Goal: Communication & Community: Contribute content

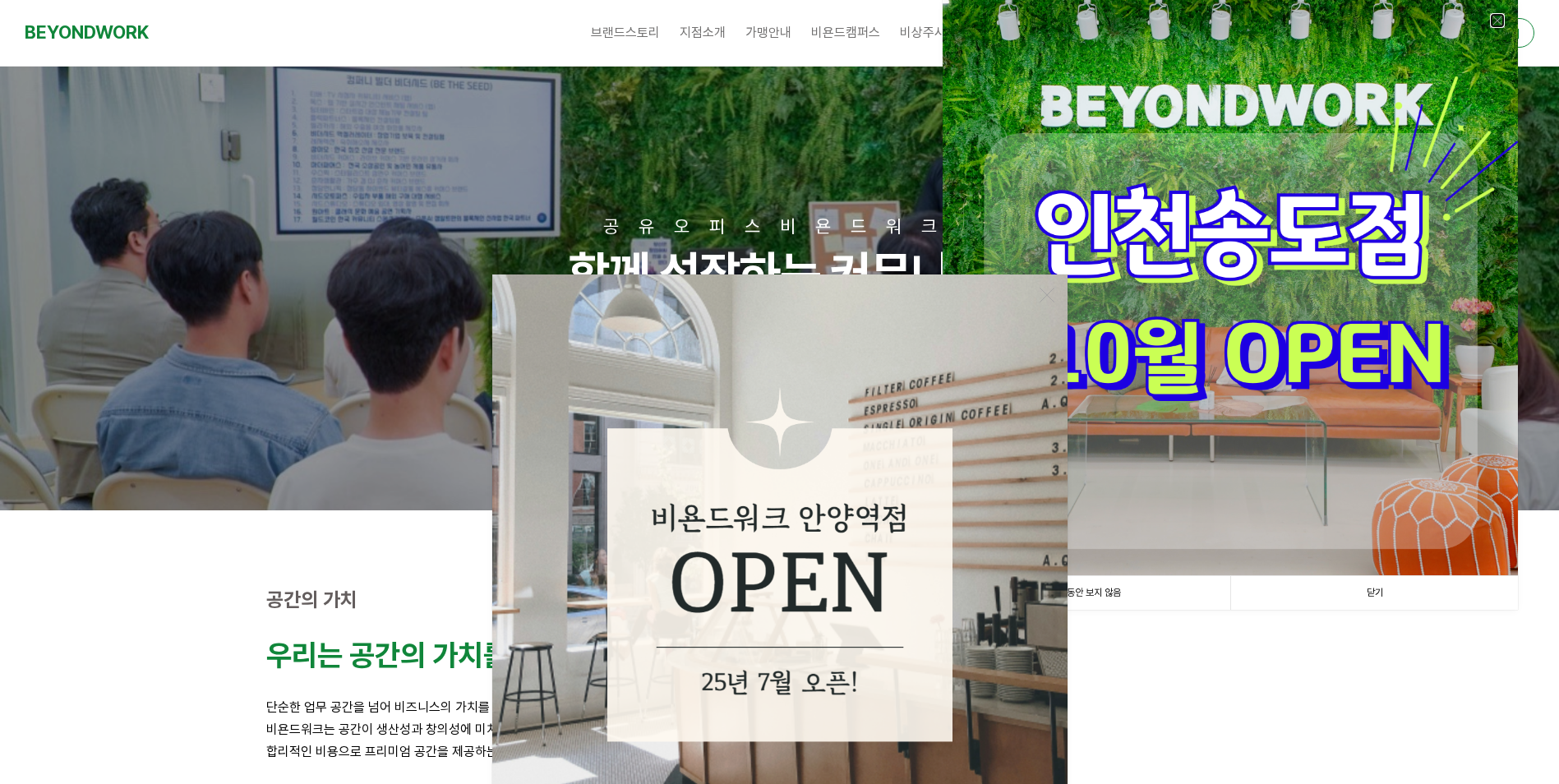
click at [1495, 17] on link at bounding box center [1497, 20] width 15 height 15
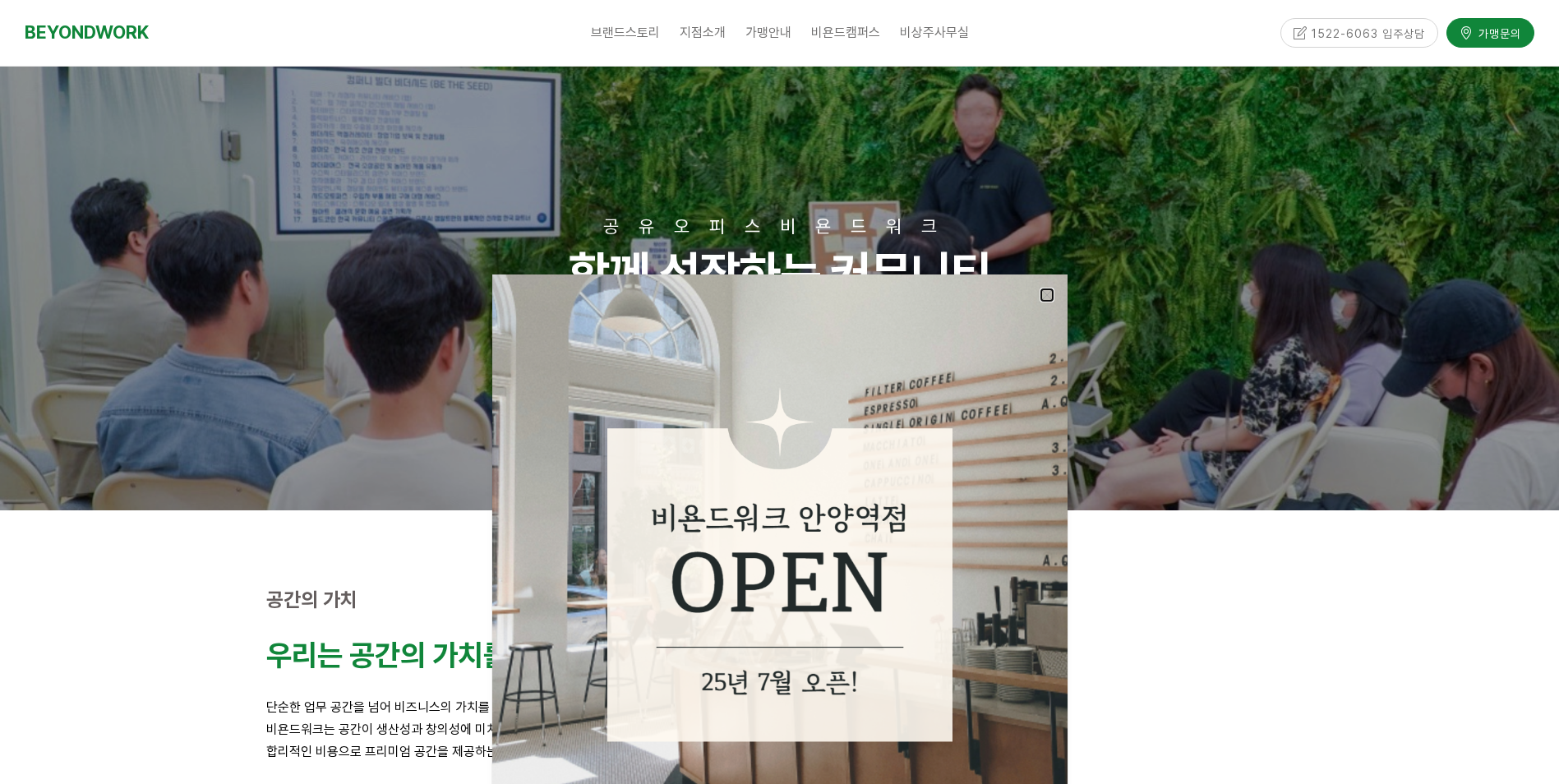
click at [1039, 294] on link at bounding box center [1046, 295] width 15 height 15
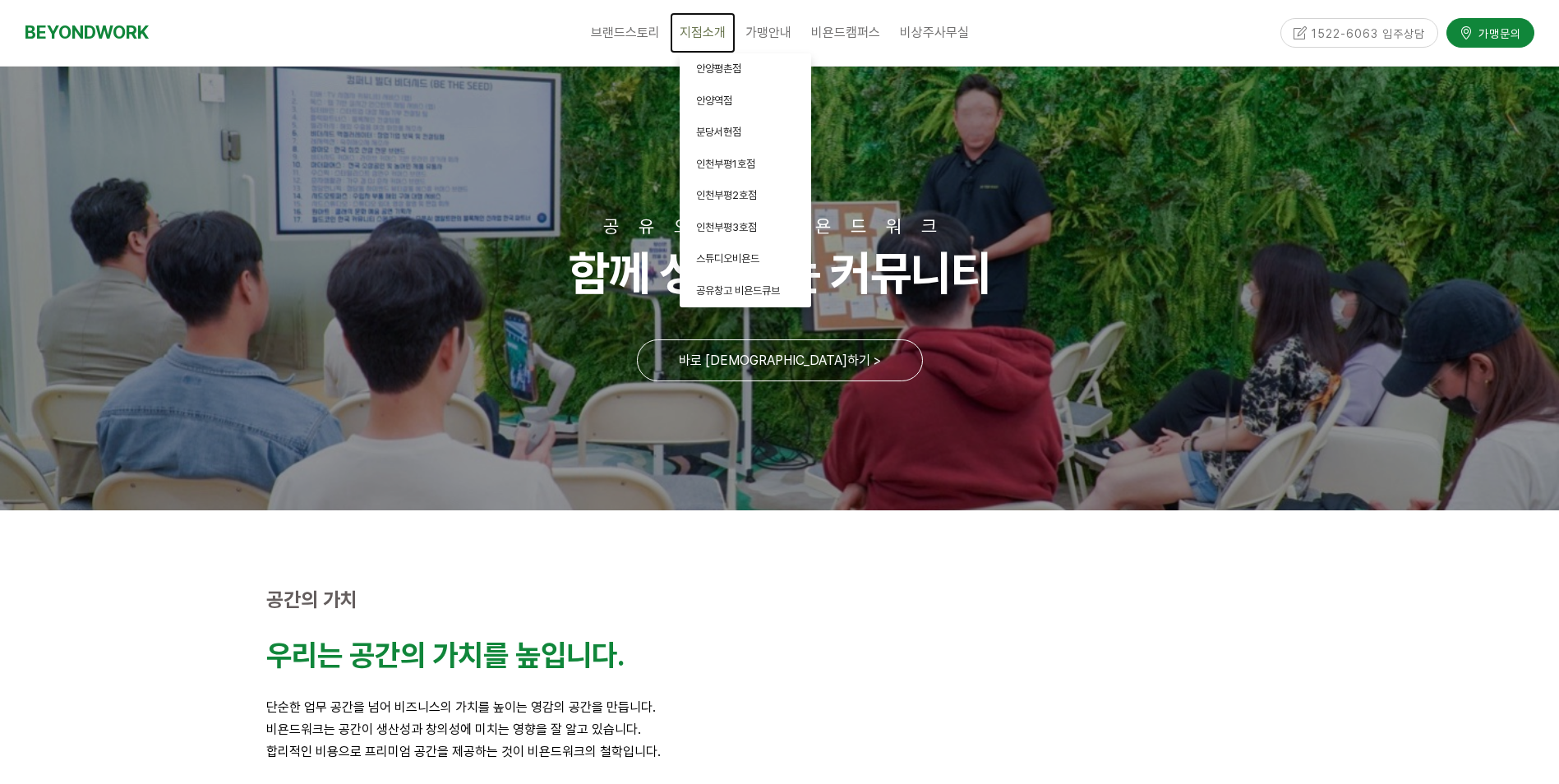
click at [710, 35] on span "지점소개" at bounding box center [702, 32] width 46 height 16
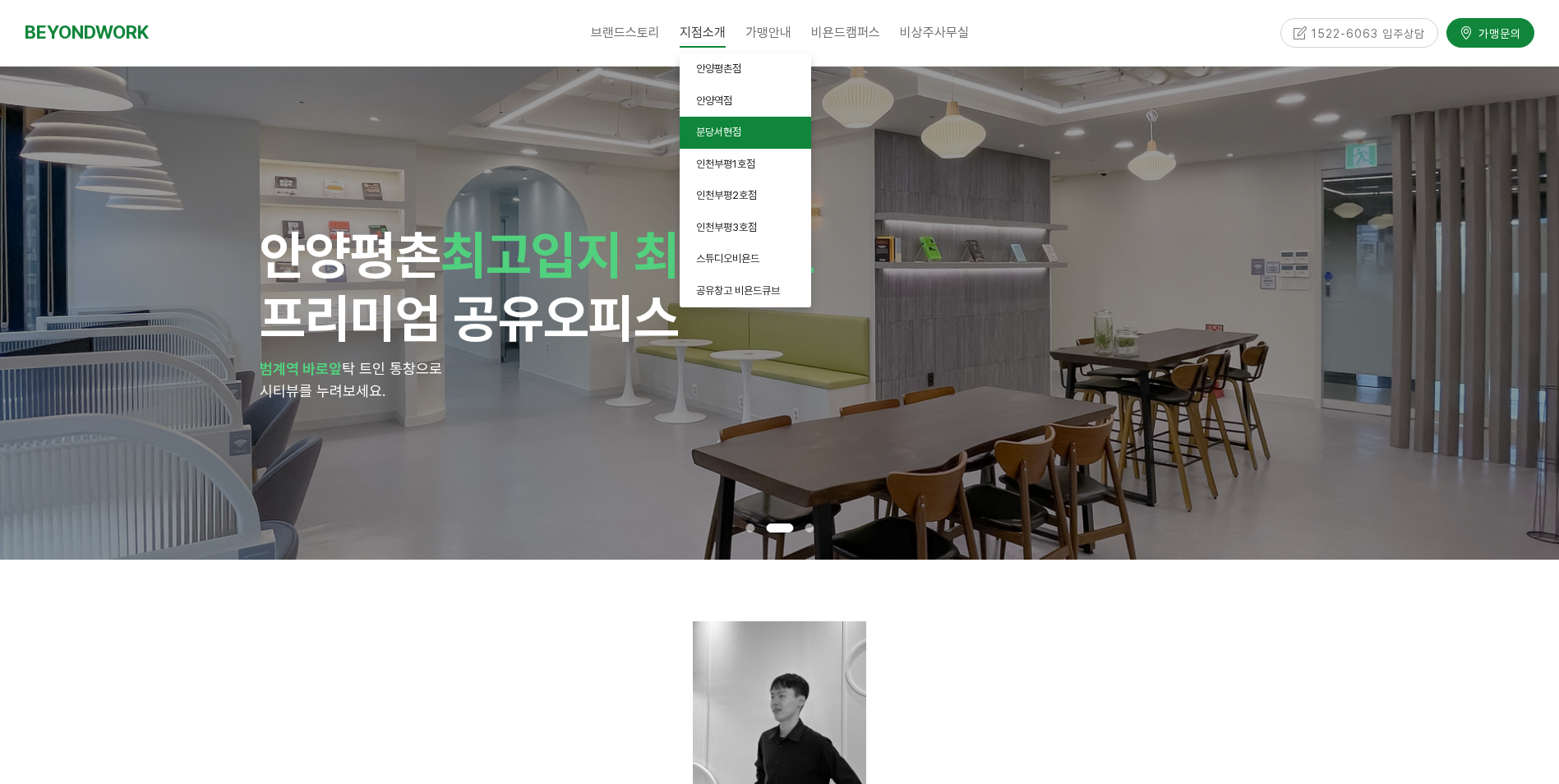
click at [742, 128] on span "분당서현점" at bounding box center [718, 132] width 46 height 13
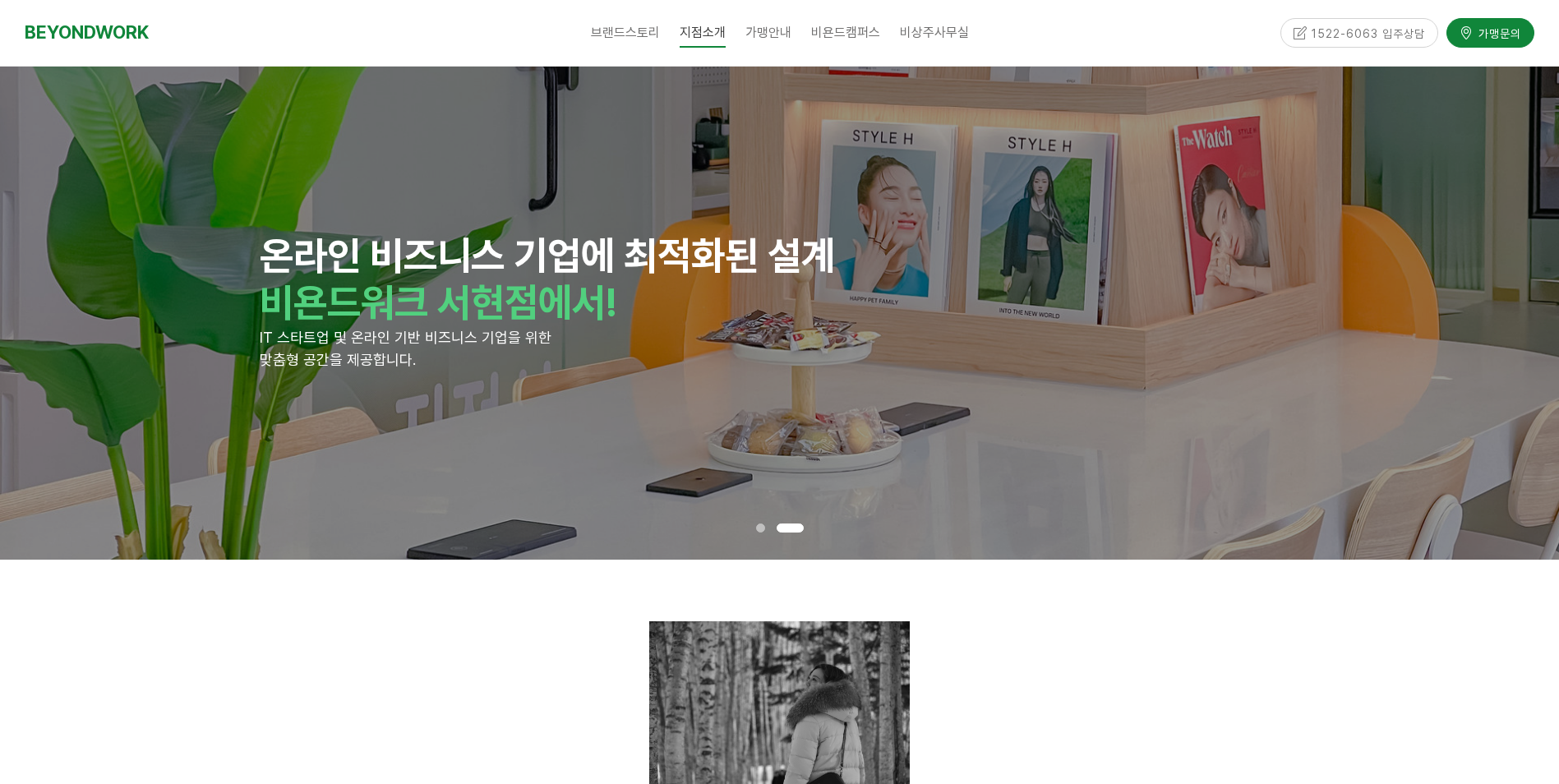
drag, startPoint x: 883, startPoint y: 278, endPoint x: 785, endPoint y: 83, distance: 218.2
click at [800, 148] on div "온라인 비즈니스 기업에 최적화된 설계 비욘드워크 서현점에서! IT 스타트업 및 온라인 기반 비즈니스 기업을 위한 맞춤형 공간을 제공합니다. 온…" at bounding box center [0, 313] width 9356 height 493
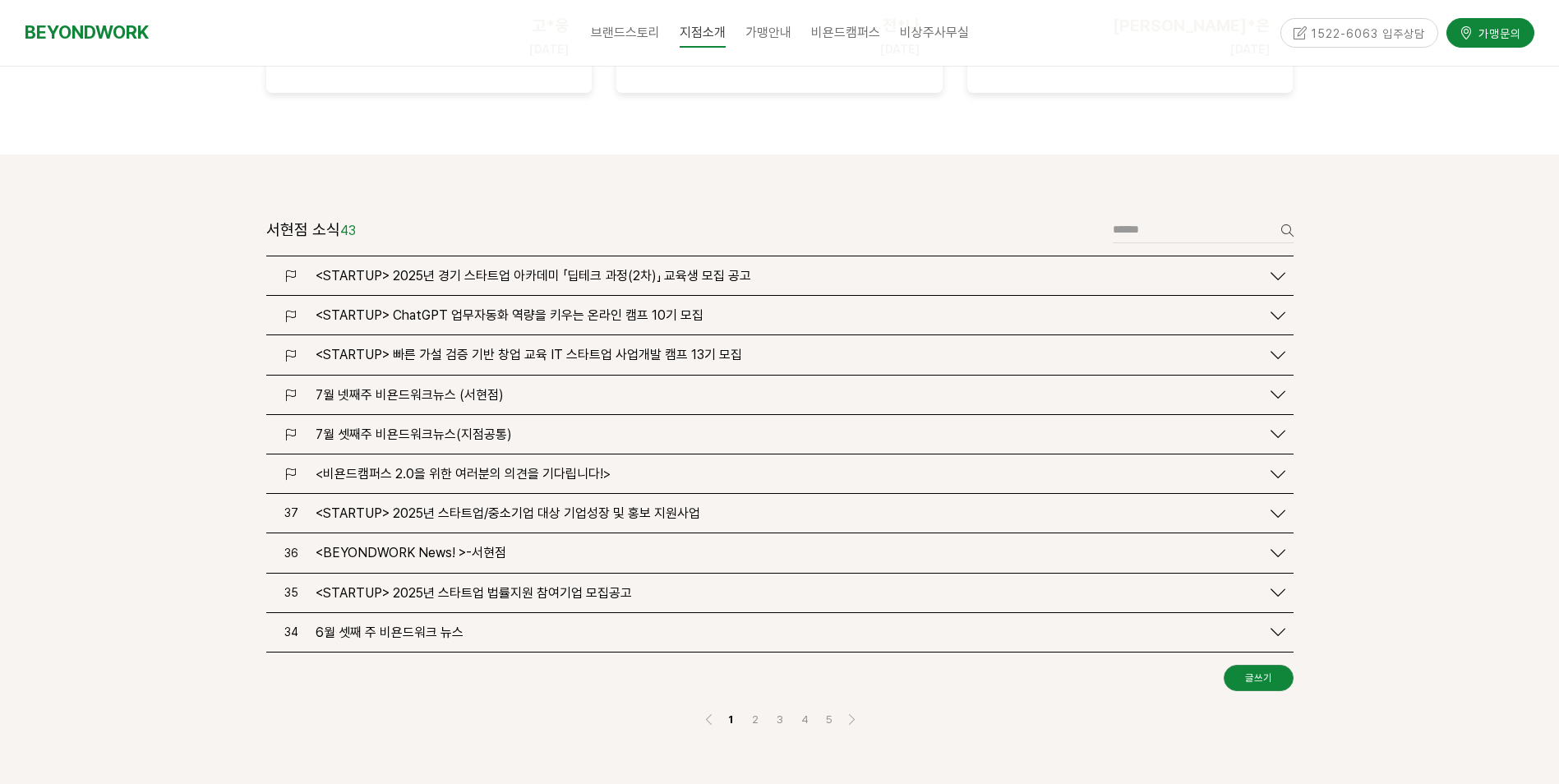
scroll to position [1807, 0]
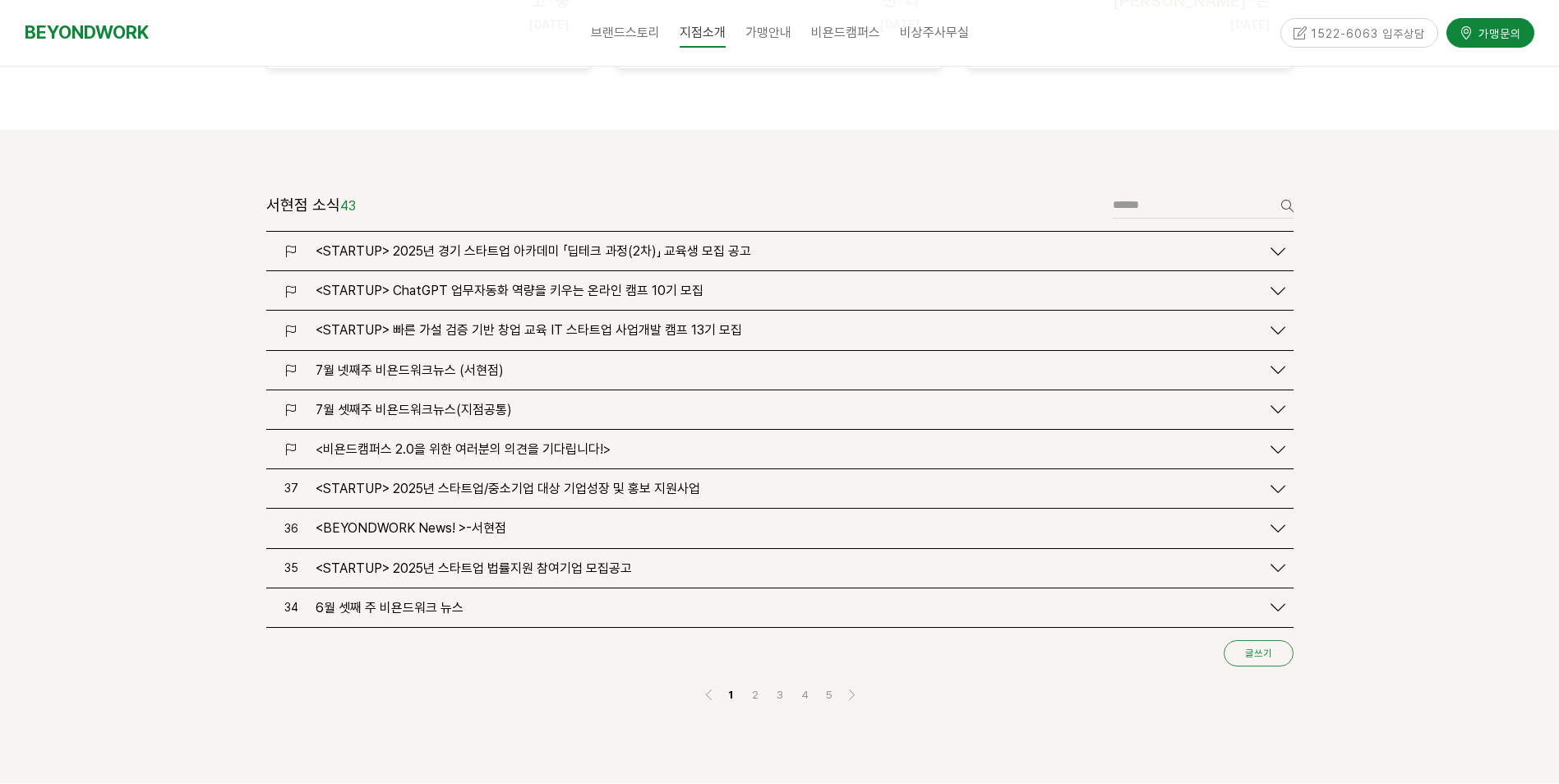
click at [1258, 640] on link "글쓰기" at bounding box center [1258, 652] width 70 height 26
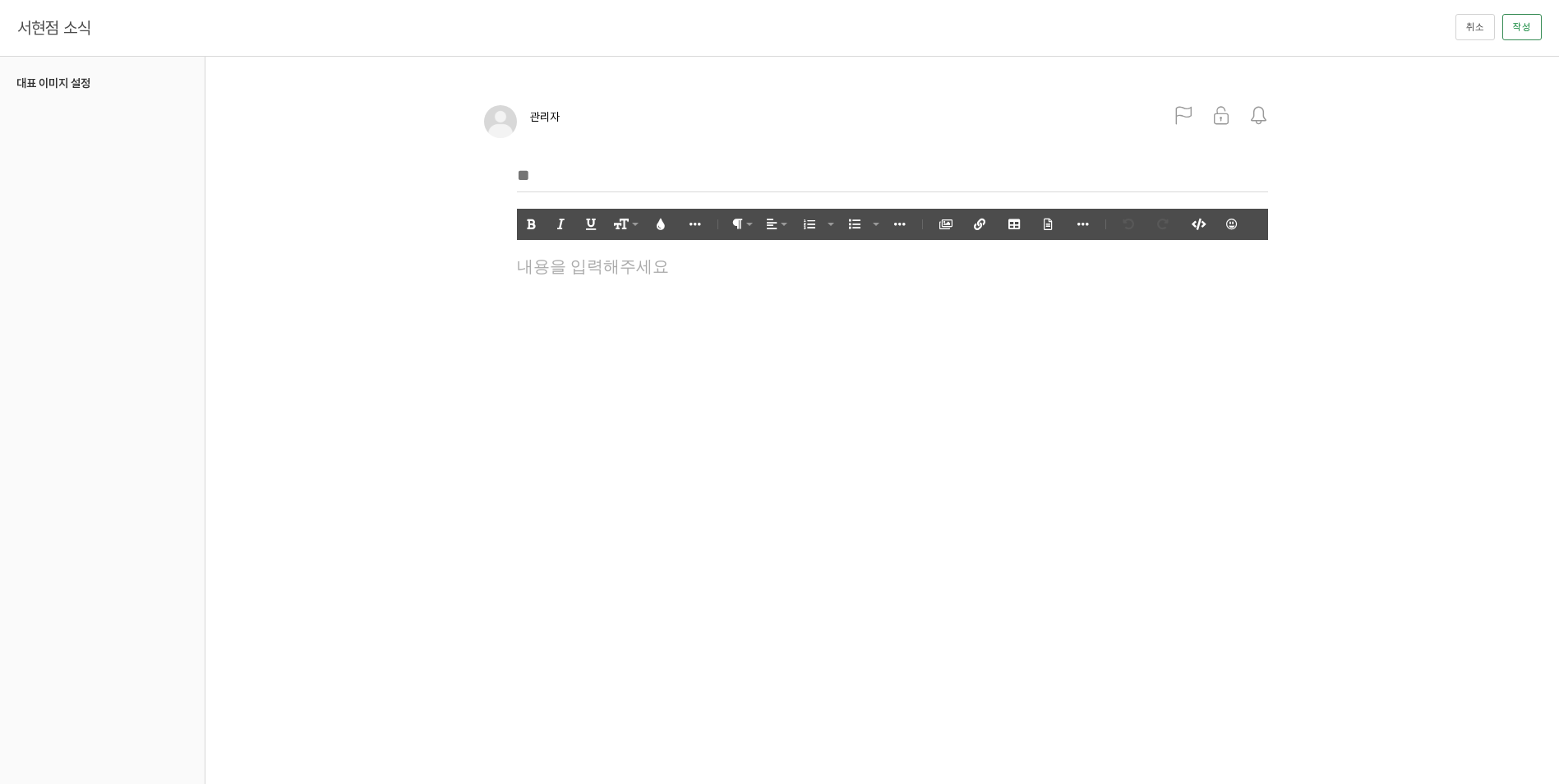
click at [629, 282] on div at bounding box center [893, 313] width 768 height 123
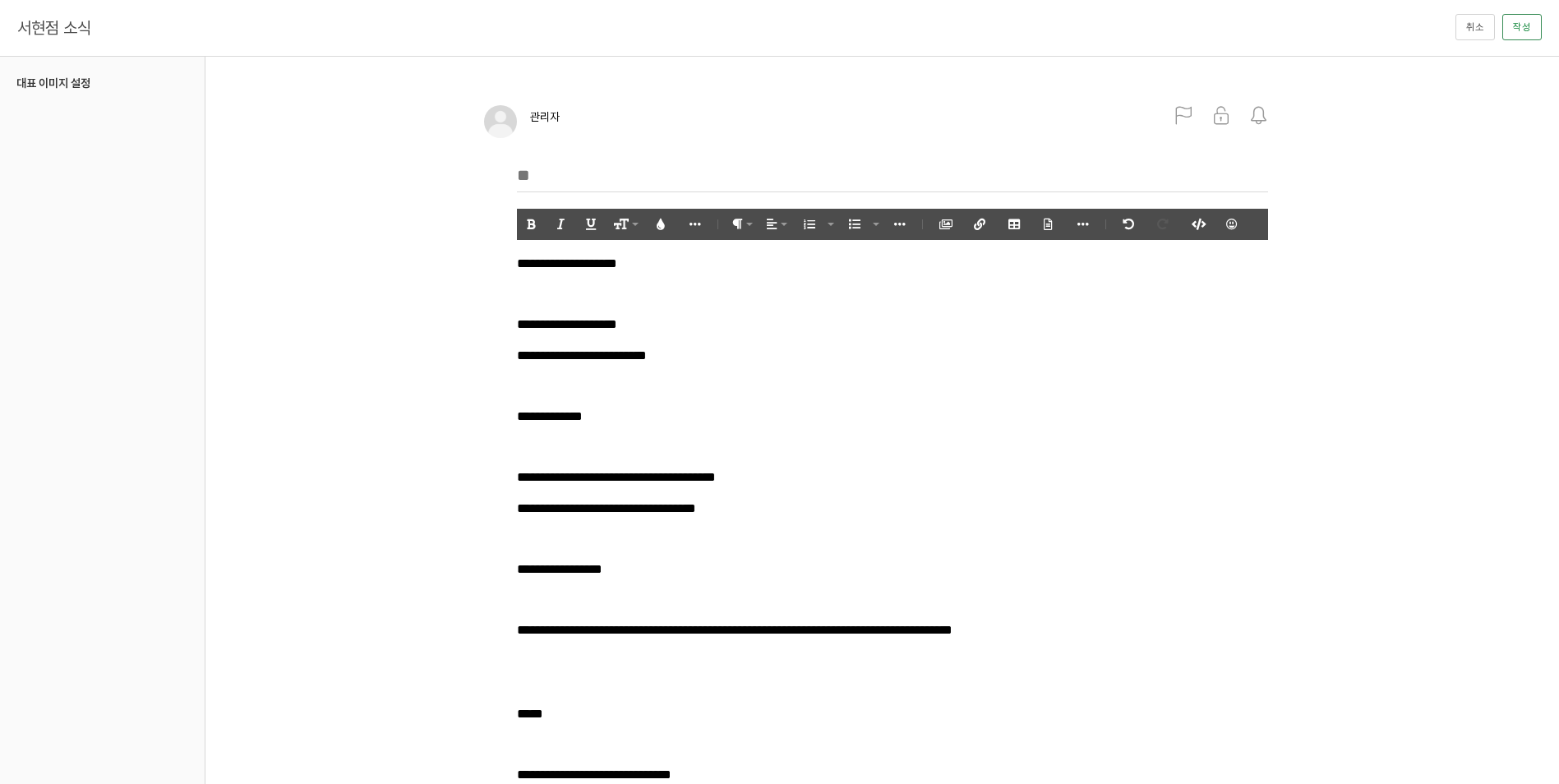
scroll to position [9211, 0]
click at [593, 178] on input "text" at bounding box center [892, 175] width 751 height 34
type input "*"
type input "**********"
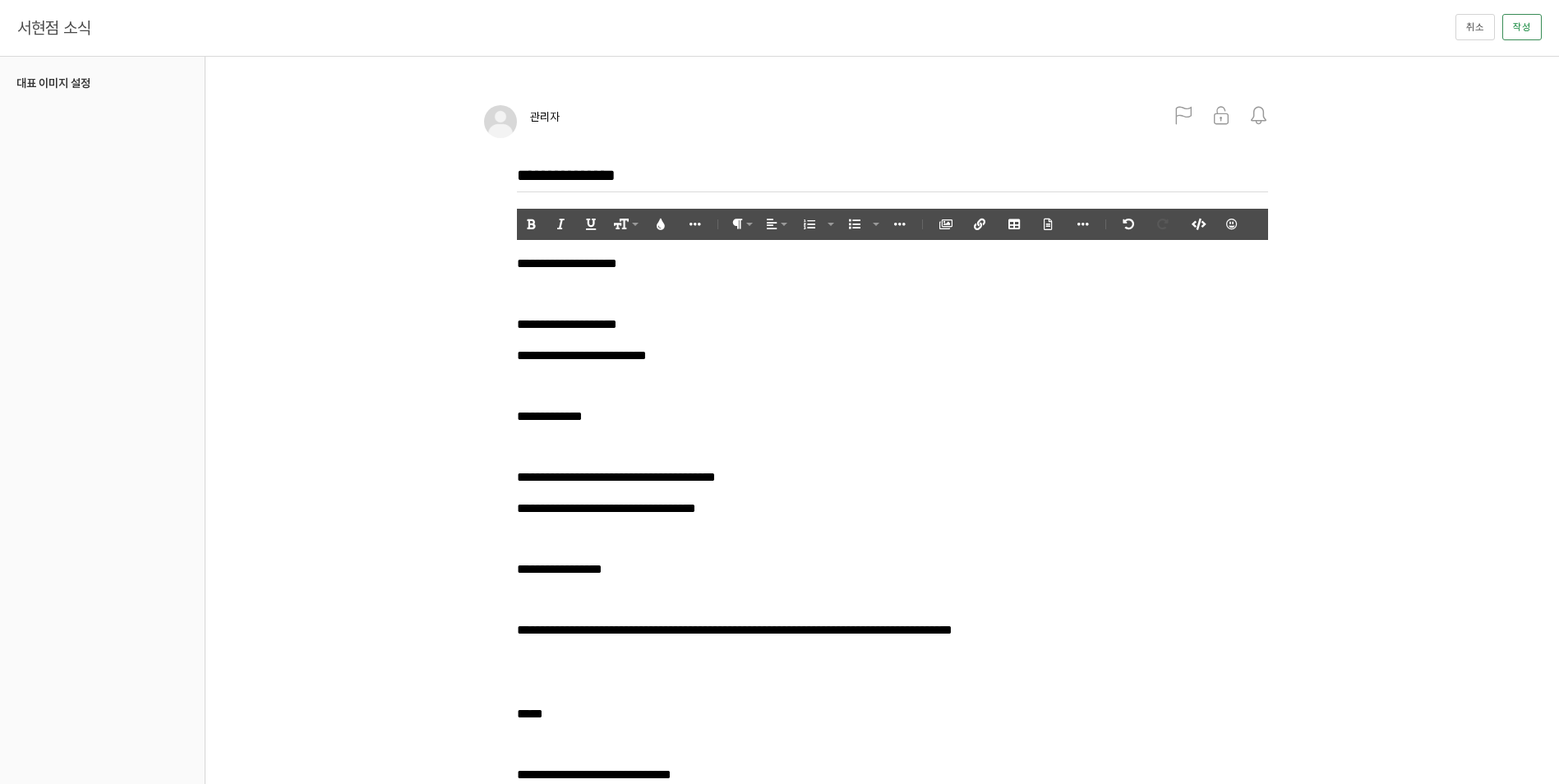
click at [1062, 375] on p at bounding box center [892, 386] width 751 height 22
drag, startPoint x: 1190, startPoint y: 110, endPoint x: 1193, endPoint y: 132, distance: 22.2
click at [1190, 110] on icon at bounding box center [1184, 115] width 18 height 18
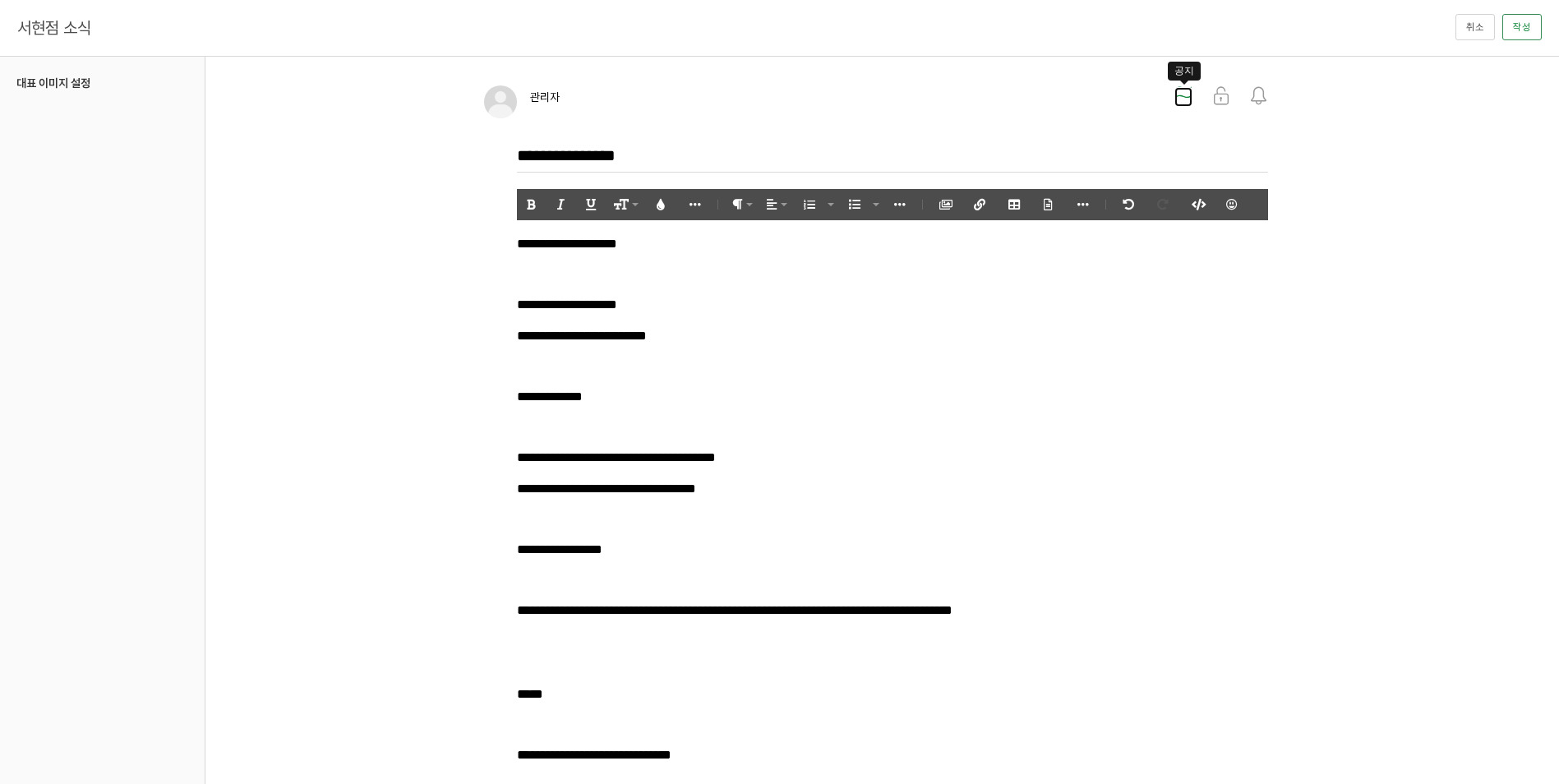
scroll to position [0, 0]
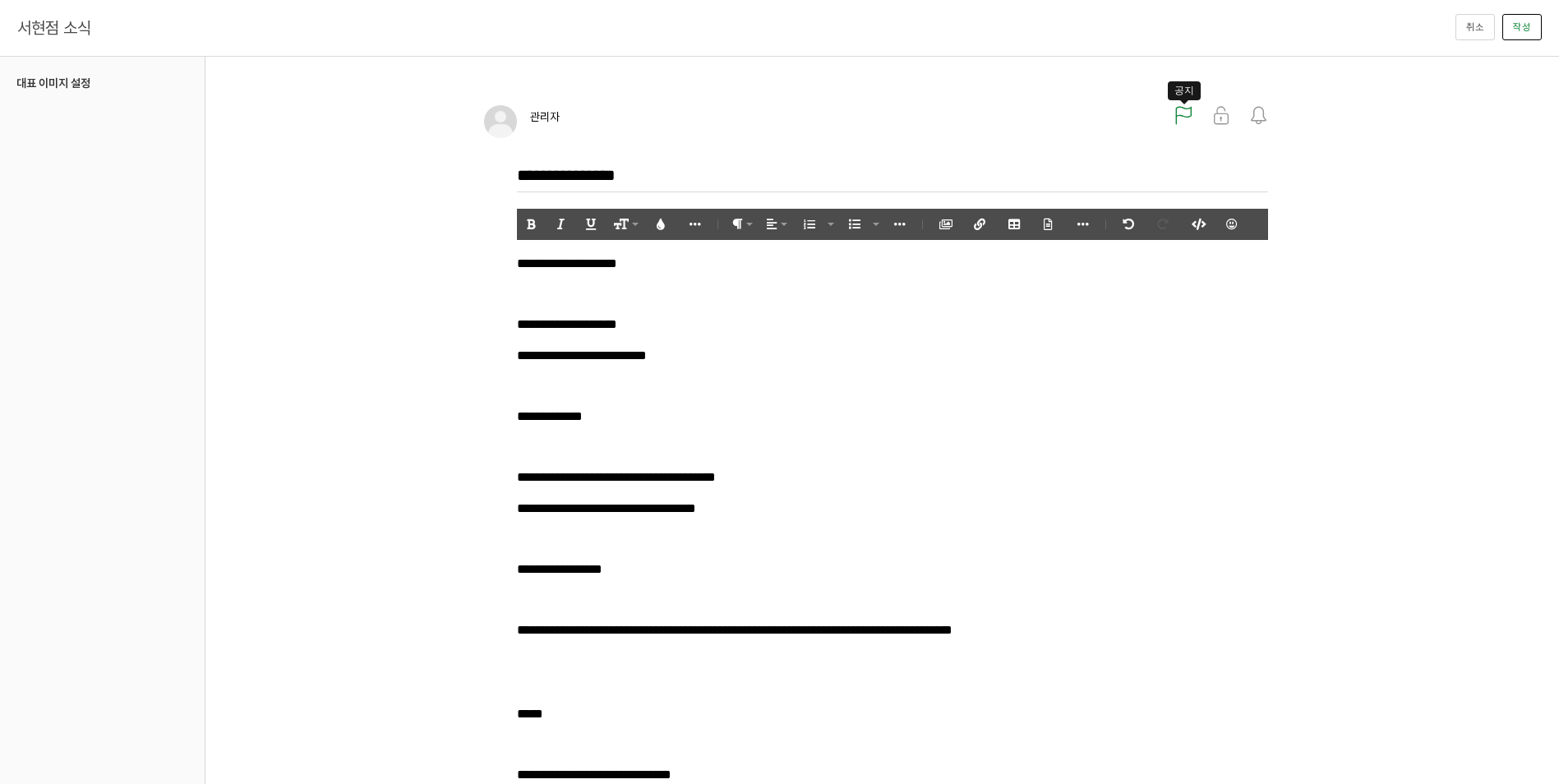
click at [1532, 33] on button "작성" at bounding box center [1522, 26] width 40 height 26
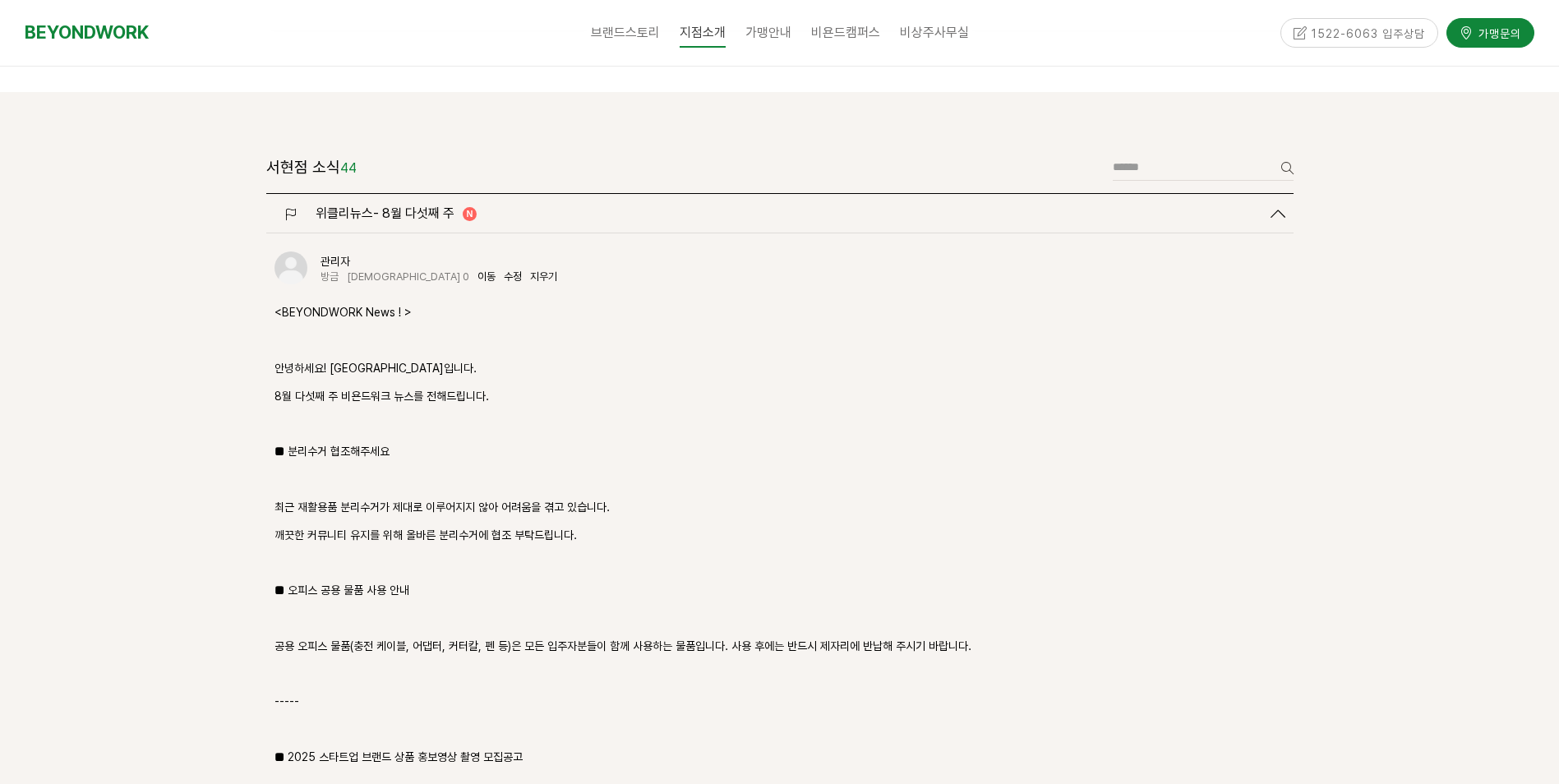
scroll to position [1816, 0]
